Goal: Task Accomplishment & Management: Manage account settings

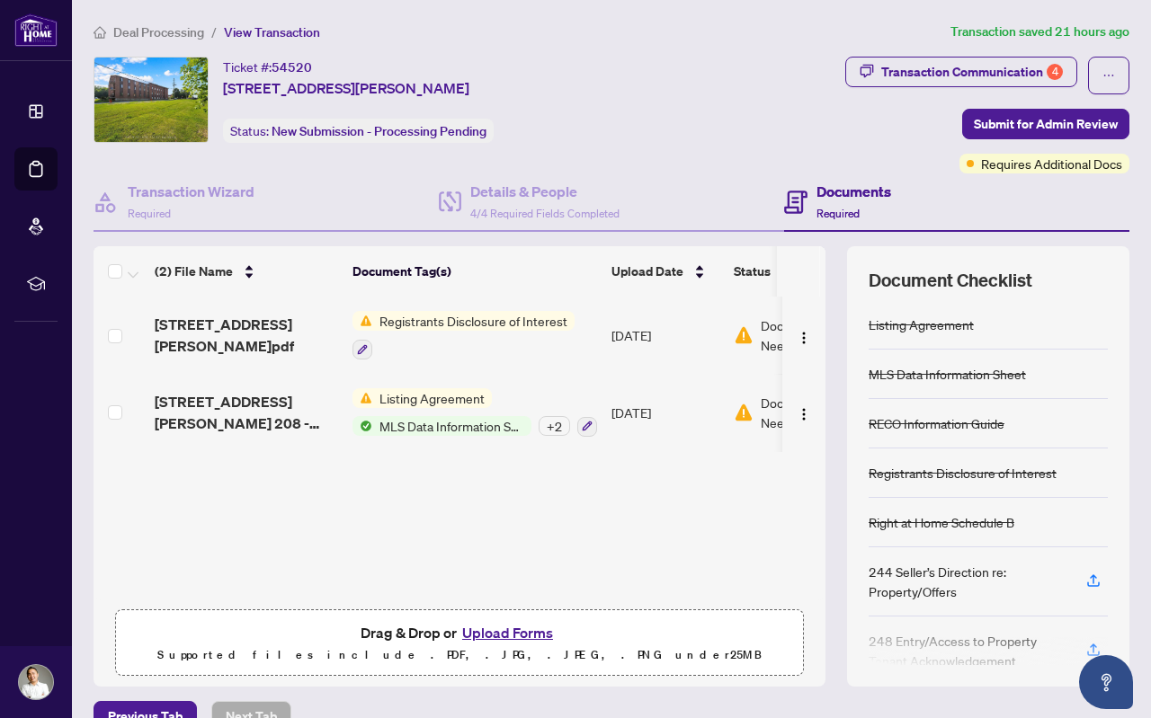
click at [445, 397] on span "Listing Agreement" at bounding box center [432, 398] width 120 height 20
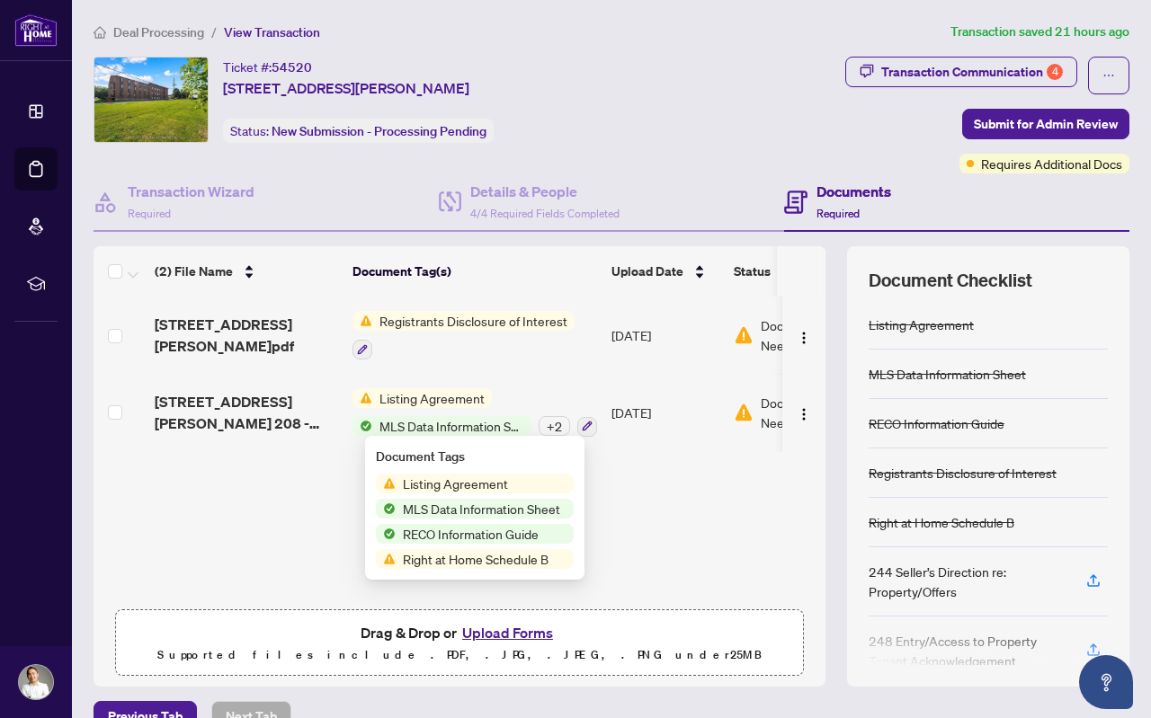
click at [472, 483] on span "Listing Agreement" at bounding box center [456, 484] width 120 height 20
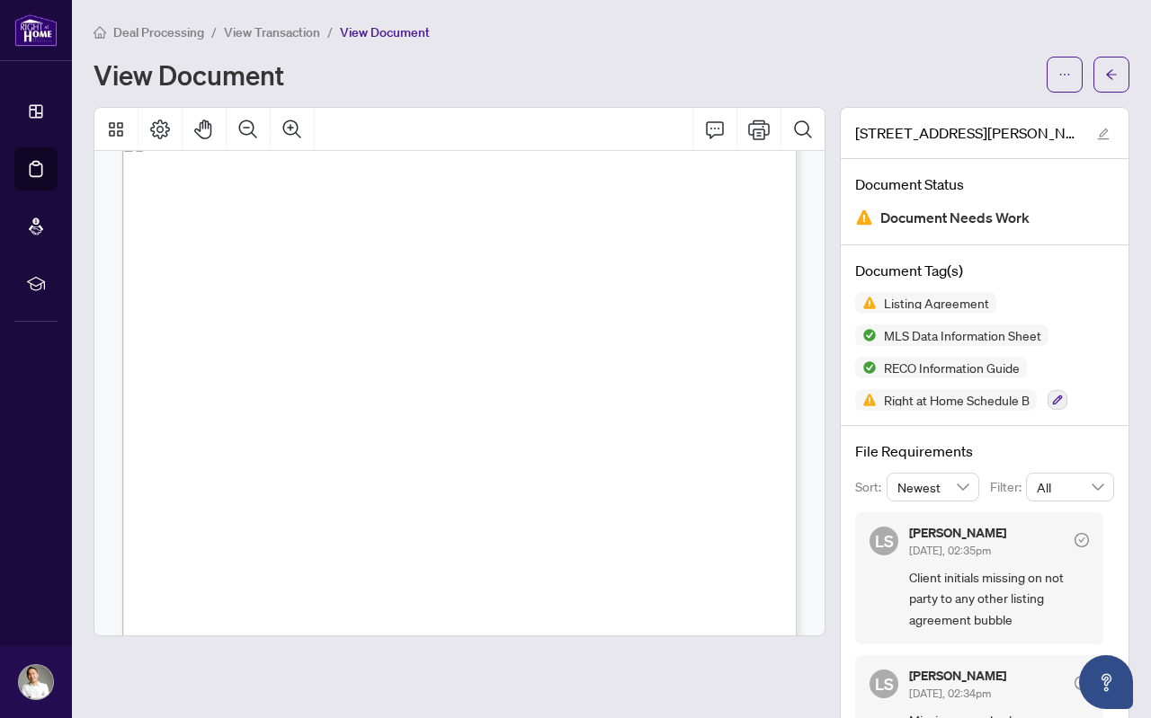
scroll to position [4611, 0]
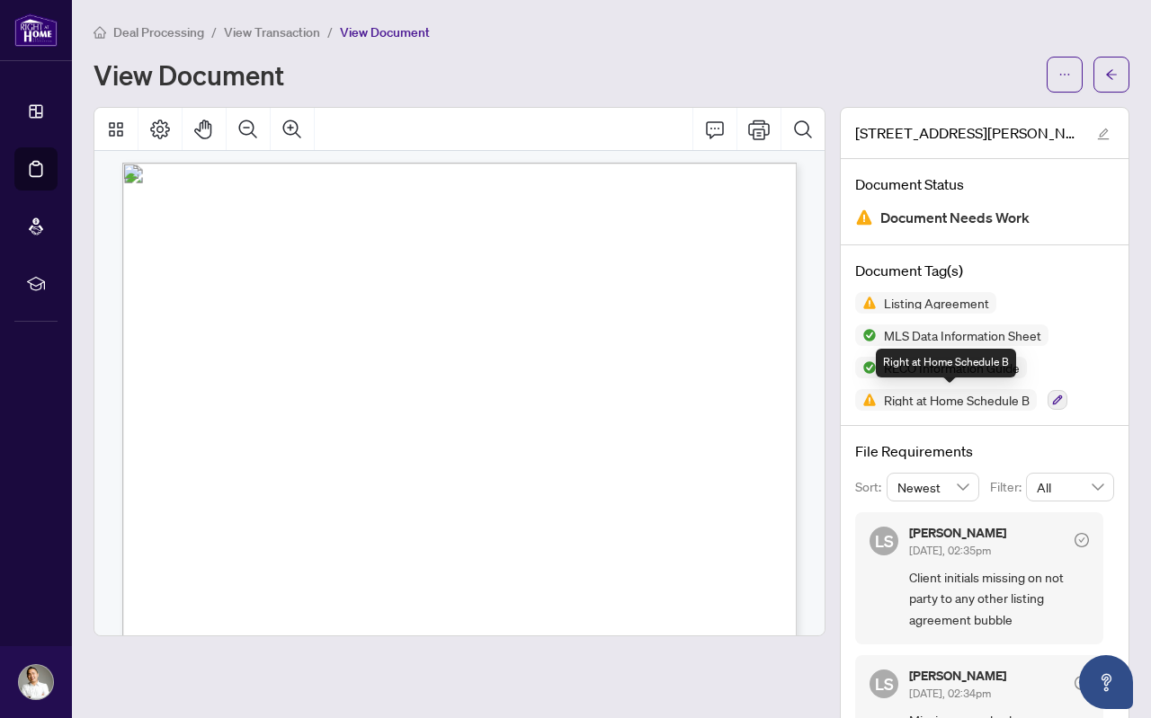
click at [991, 406] on span "Right at Home Schedule B" at bounding box center [946, 400] width 182 height 22
click at [1063, 396] on icon "button" at bounding box center [1058, 401] width 10 height 10
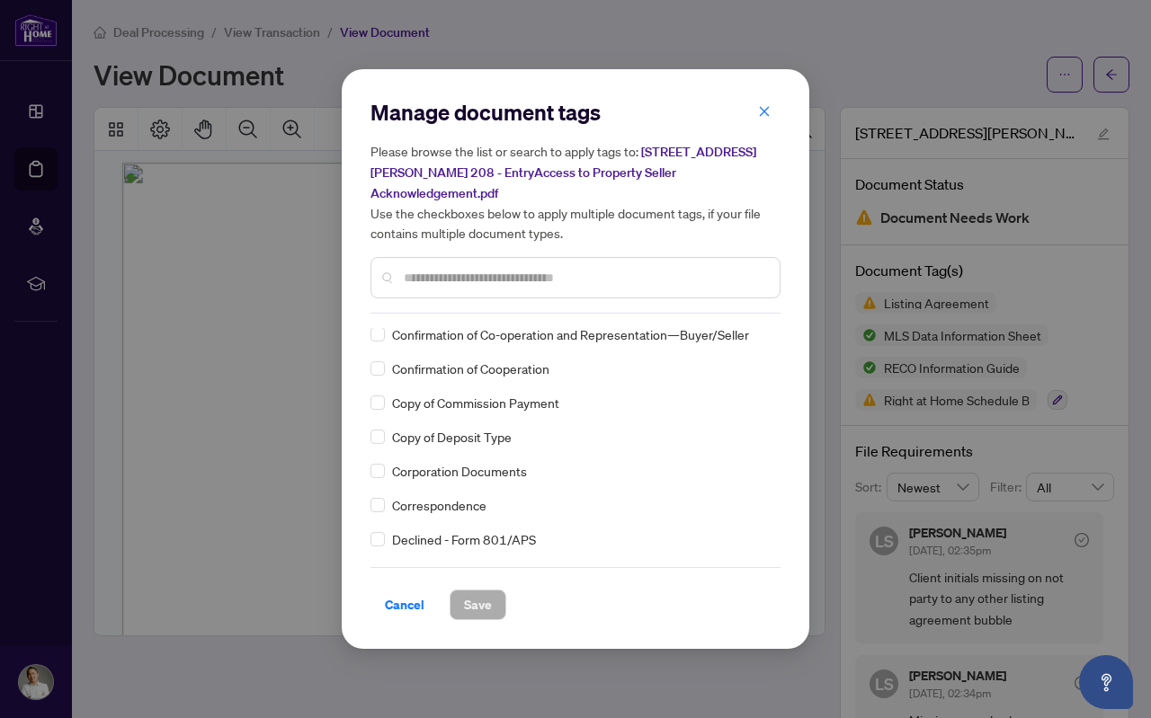
scroll to position [0, 0]
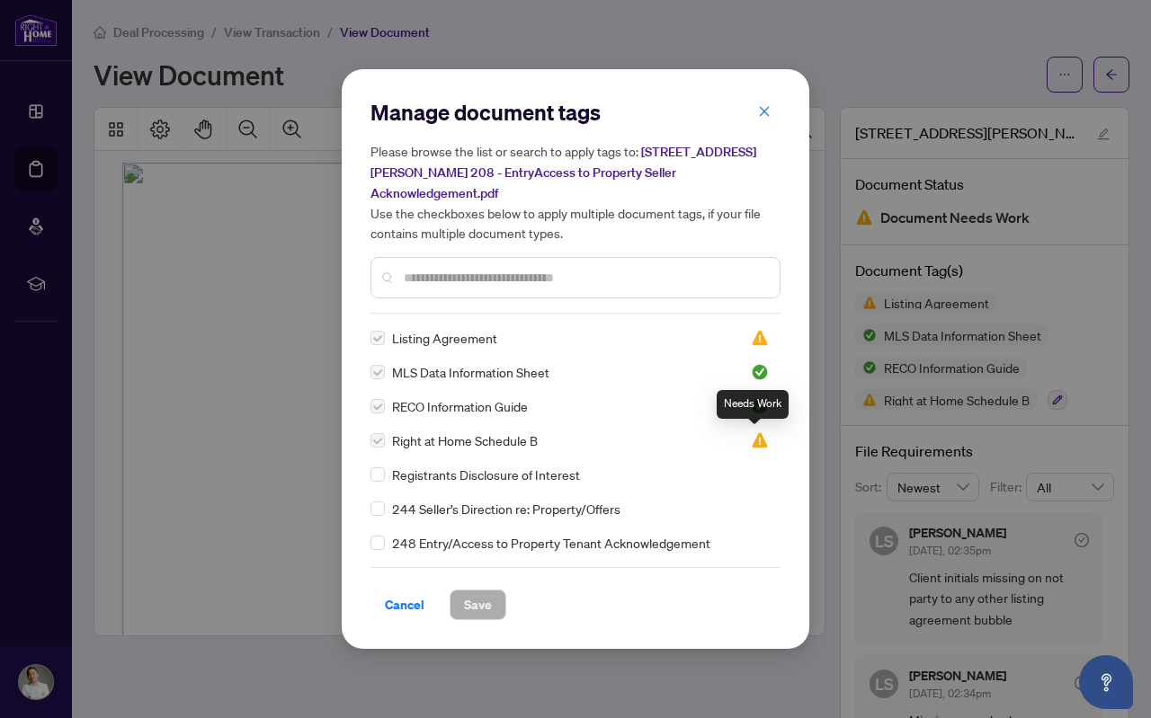
click at [752, 436] on img at bounding box center [760, 441] width 18 height 18
click at [753, 440] on img at bounding box center [760, 441] width 18 height 18
click at [751, 442] on img at bounding box center [760, 441] width 18 height 18
click at [754, 339] on img at bounding box center [760, 338] width 18 height 18
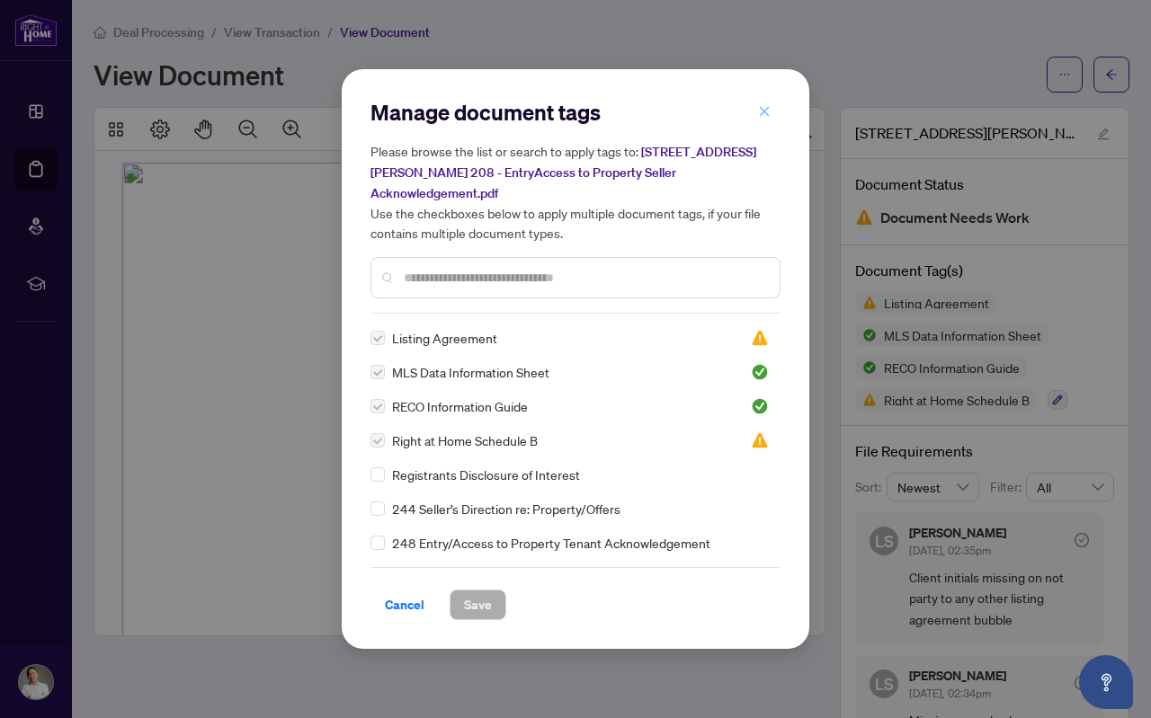
click at [764, 111] on icon "close" at bounding box center [764, 111] width 13 height 13
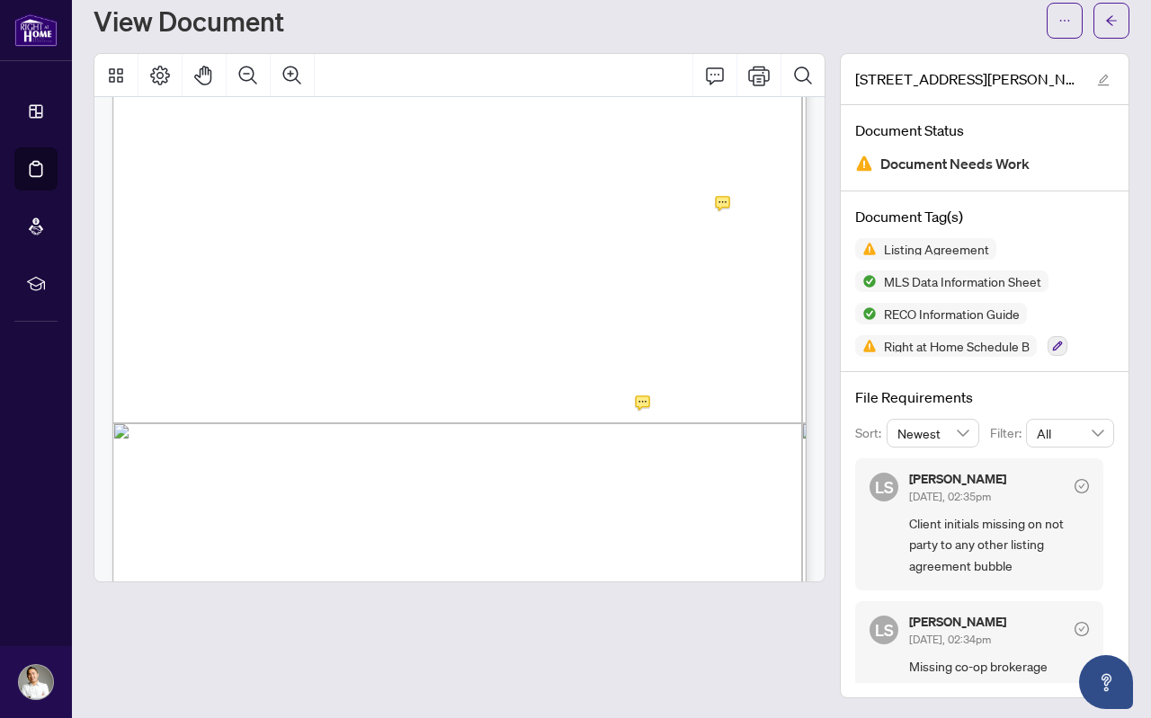
scroll to position [364, 0]
